Goal: Task Accomplishment & Management: Manage account settings

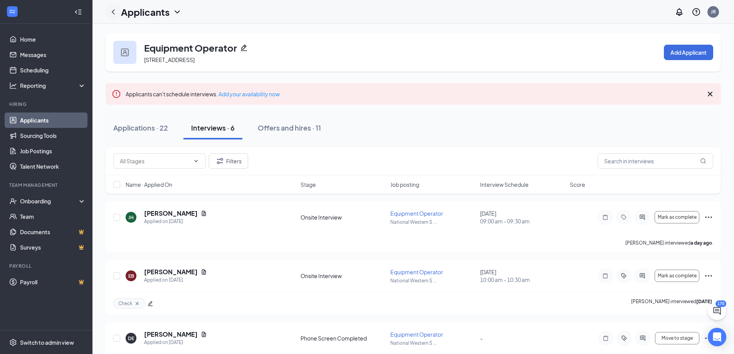
click at [112, 10] on icon "ChevronLeft" at bounding box center [113, 11] width 9 height 9
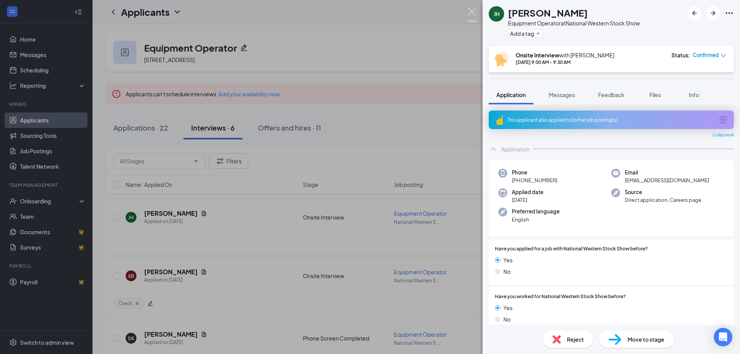
click at [472, 12] on img at bounding box center [472, 15] width 10 height 15
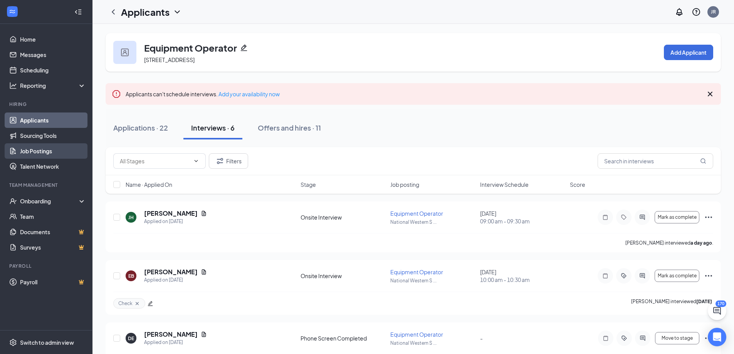
click at [60, 152] on link "Job Postings" at bounding box center [53, 150] width 66 height 15
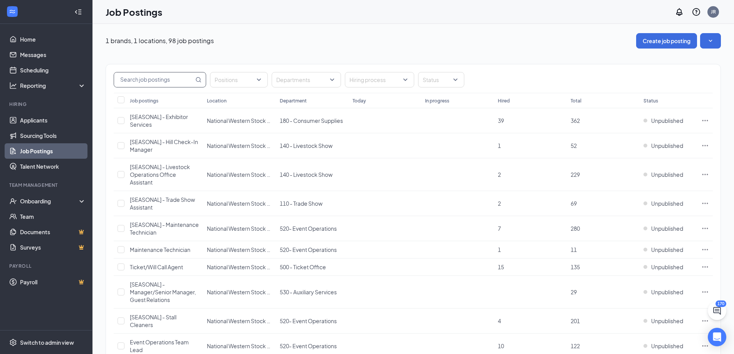
click at [159, 83] on input "text" at bounding box center [154, 79] width 80 height 15
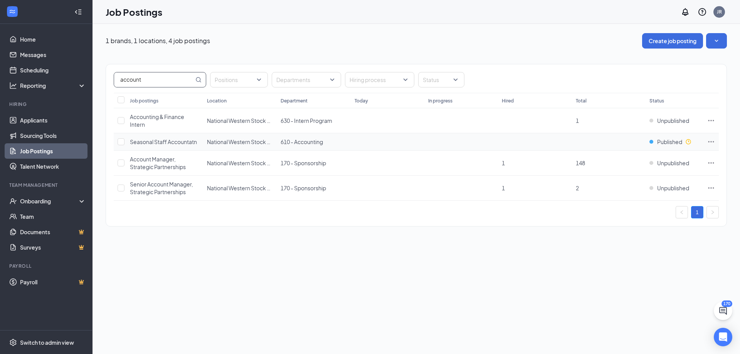
type input "account"
click at [709, 139] on icon "Ellipses" at bounding box center [711, 142] width 8 height 8
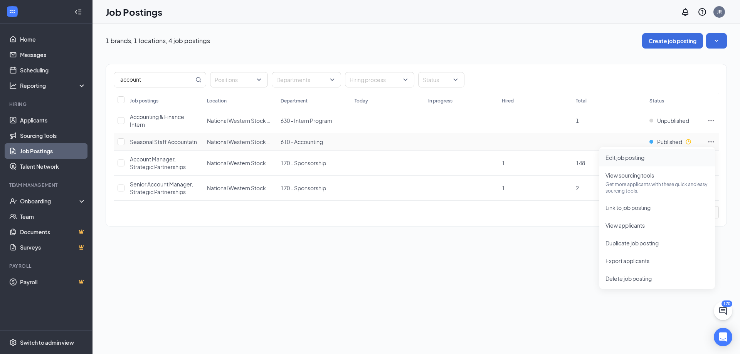
click at [643, 156] on span "Edit job posting" at bounding box center [624, 157] width 39 height 7
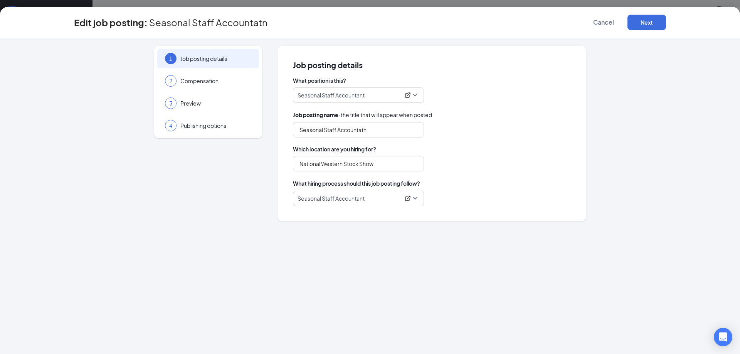
click at [372, 96] on p "Seasonal Staff Accountant" at bounding box center [348, 95] width 102 height 8
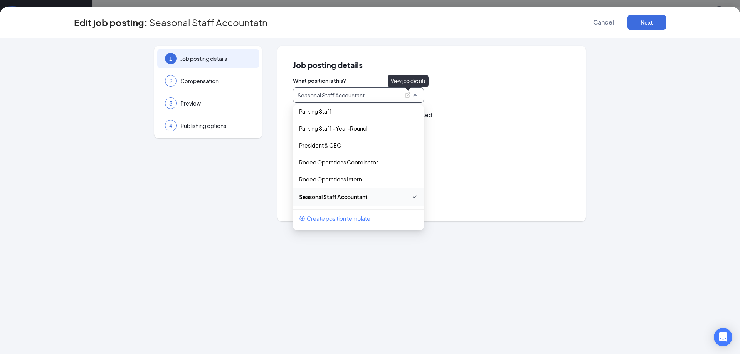
click at [512, 81] on span "What position is this?" at bounding box center [431, 81] width 277 height 8
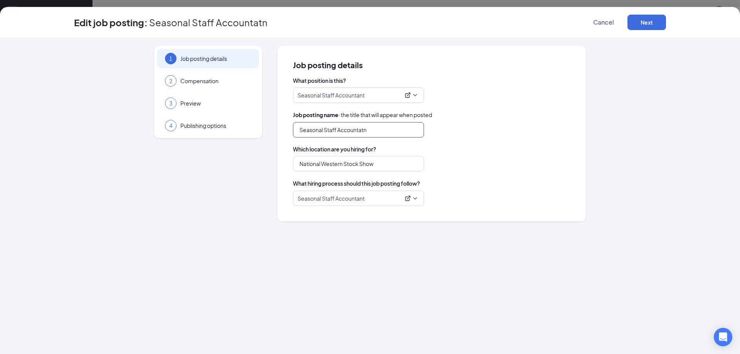
click at [378, 128] on input "Seasonal Staff Accountatn" at bounding box center [358, 129] width 131 height 15
type input "Seasonal Staff Accountant"
click at [458, 113] on div "Job posting name · the title that will appear when posted" at bounding box center [431, 115] width 277 height 8
click at [647, 25] on button "Next" at bounding box center [646, 22] width 39 height 15
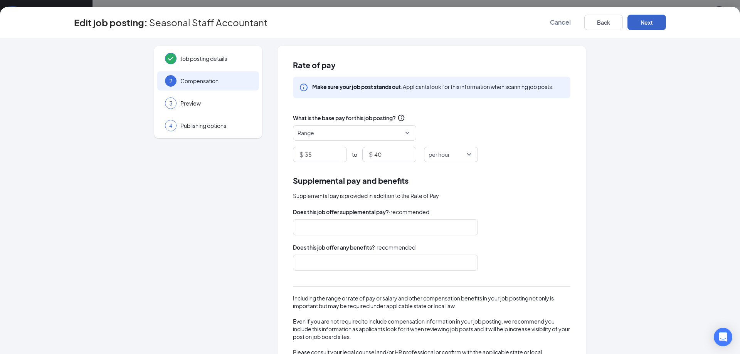
click at [647, 26] on button "Next" at bounding box center [646, 22] width 39 height 15
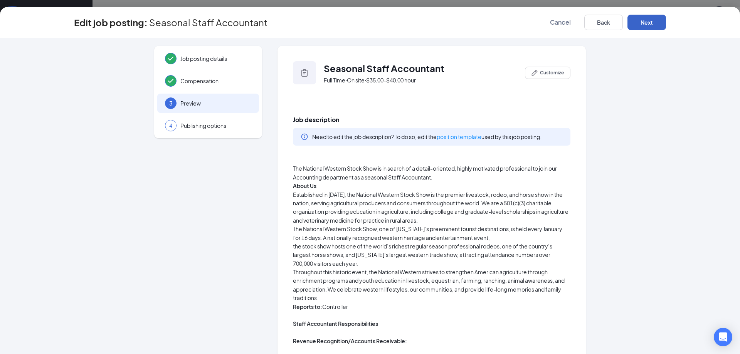
click at [647, 26] on button "Next" at bounding box center [646, 22] width 39 height 15
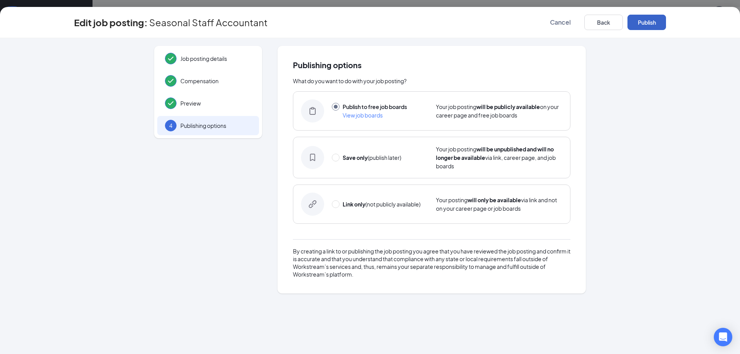
click at [649, 24] on button "Publish" at bounding box center [646, 22] width 39 height 15
